Goal: Information Seeking & Learning: Check status

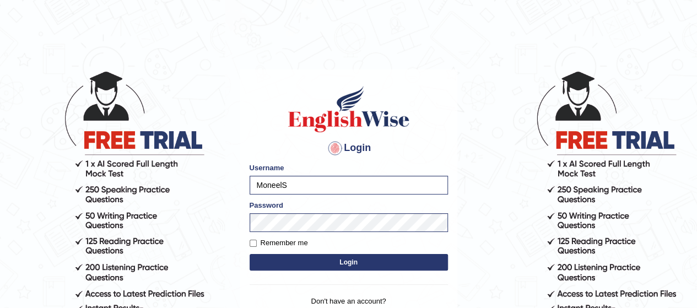
click at [440, 269] on button "Login" at bounding box center [349, 262] width 198 height 17
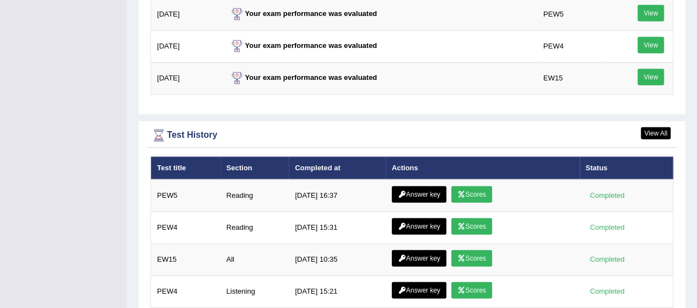
scroll to position [1497, 0]
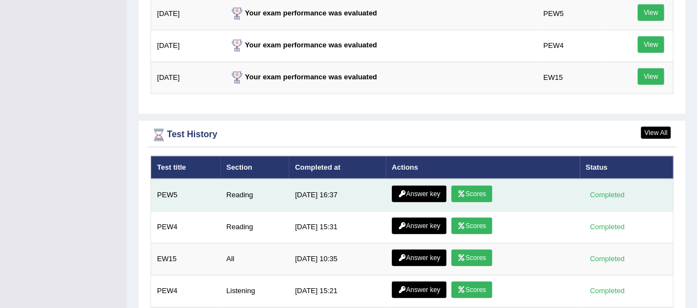
click at [466, 186] on link "Scores" at bounding box center [471, 194] width 41 height 17
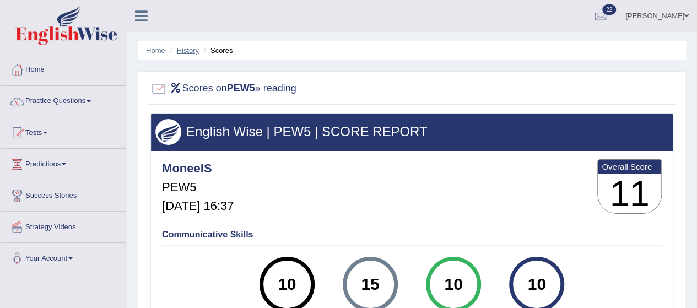
click at [190, 50] on link "History" at bounding box center [188, 50] width 22 height 8
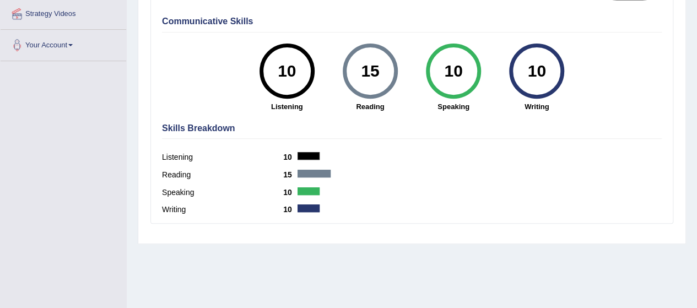
scroll to position [270, 0]
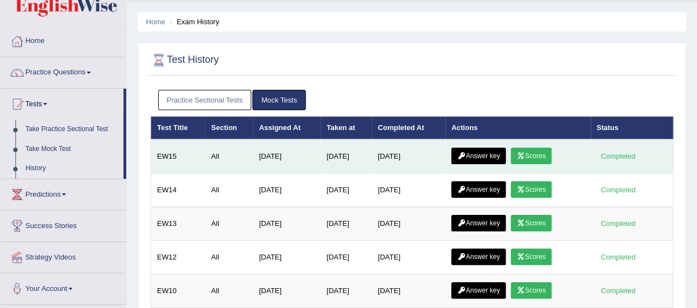
click at [476, 154] on link "Answer key" at bounding box center [478, 156] width 55 height 17
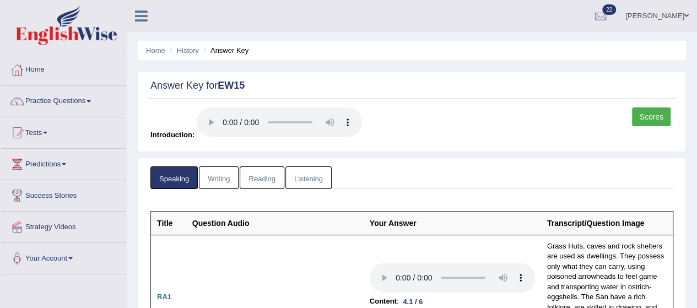
click at [255, 180] on link "Reading" at bounding box center [262, 177] width 44 height 23
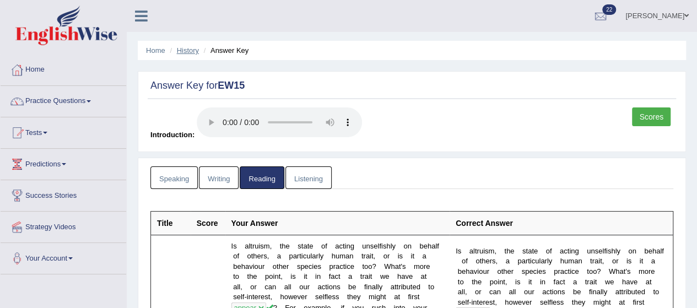
click at [185, 49] on link "History" at bounding box center [188, 50] width 22 height 8
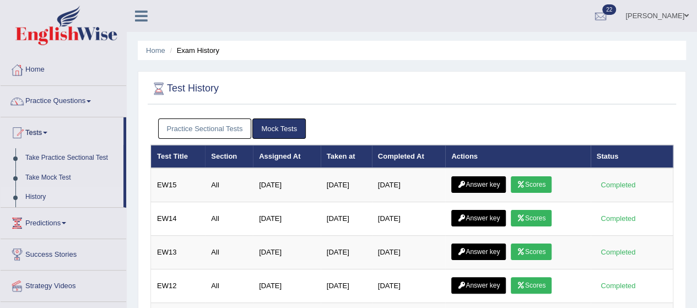
click at [204, 122] on link "Practice Sectional Tests" at bounding box center [205, 128] width 94 height 20
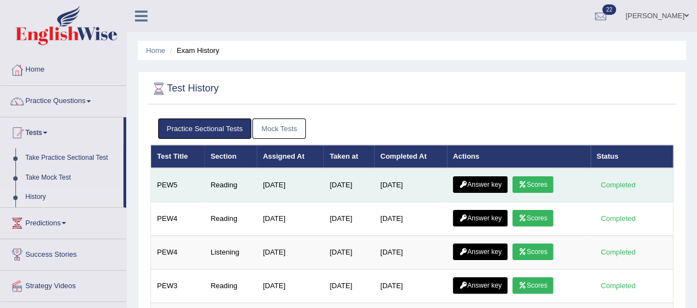
click at [474, 183] on link "Answer key" at bounding box center [480, 184] width 55 height 17
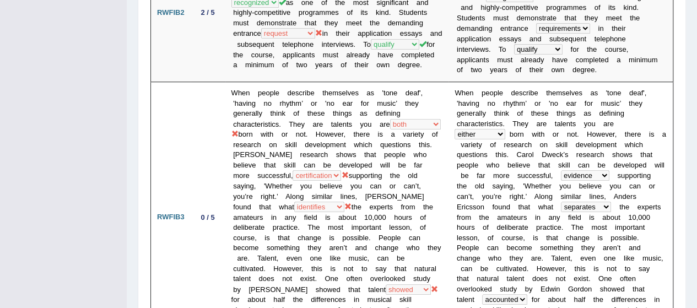
scroll to position [440, 0]
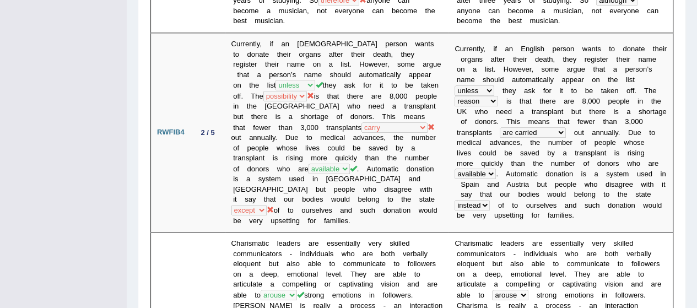
click at [409, 182] on td "Currently, if an [DEMOGRAPHIC_DATA] person wants to donate their organs after t…" at bounding box center [337, 133] width 224 height 200
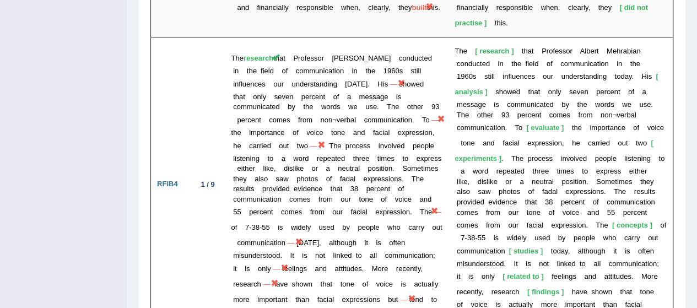
scroll to position [2454, 0]
